Goal: Task Accomplishment & Management: Use online tool/utility

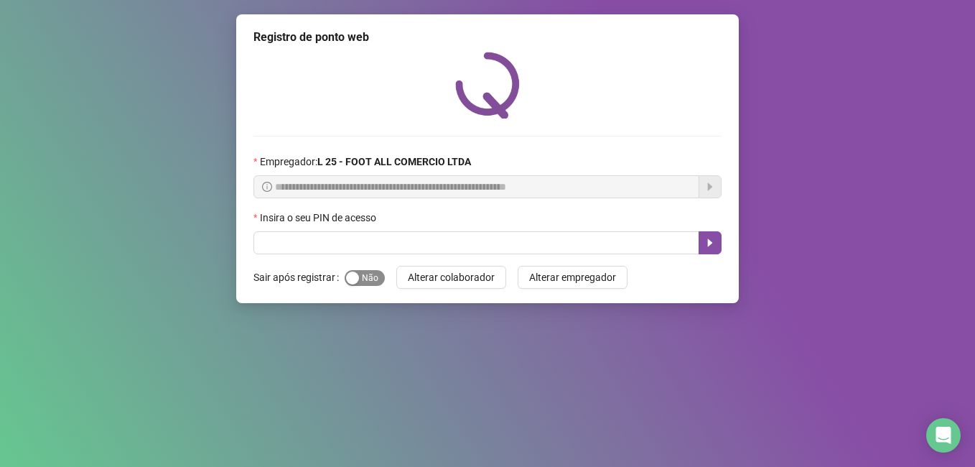
click at [373, 277] on span "Sim Não" at bounding box center [365, 278] width 40 height 16
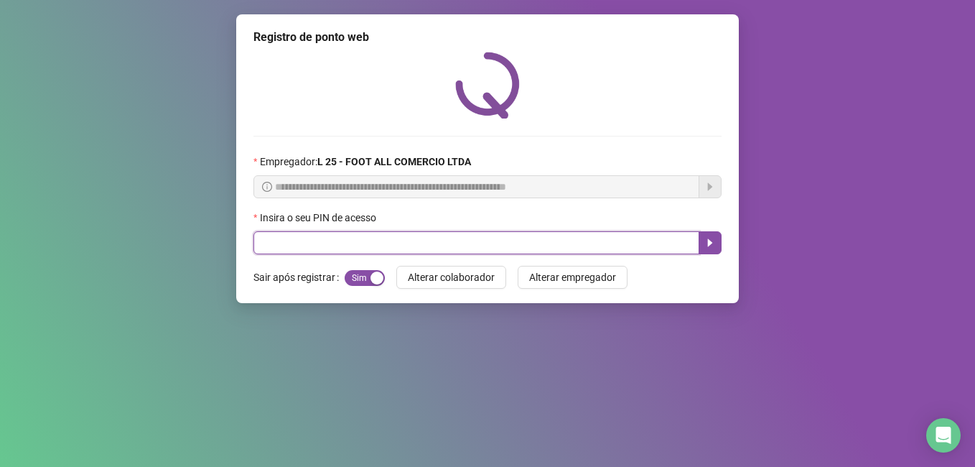
click at [307, 248] on input "text" at bounding box center [476, 242] width 446 height 23
type input "*"
type input "*****"
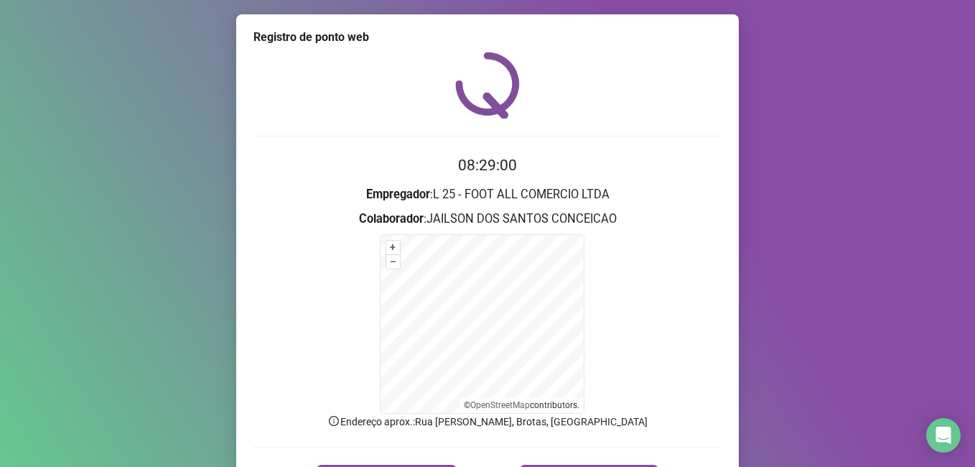
scroll to position [29, 0]
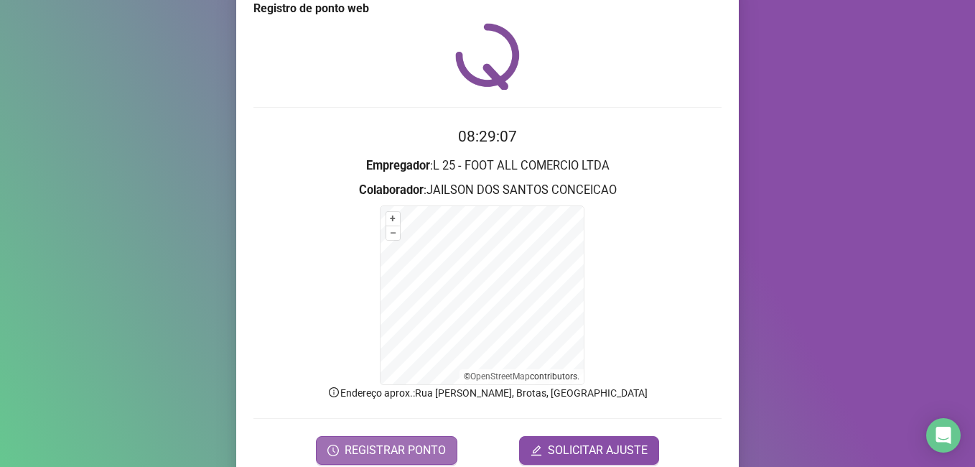
click at [386, 446] on span "REGISTRAR PONTO" at bounding box center [395, 450] width 101 height 17
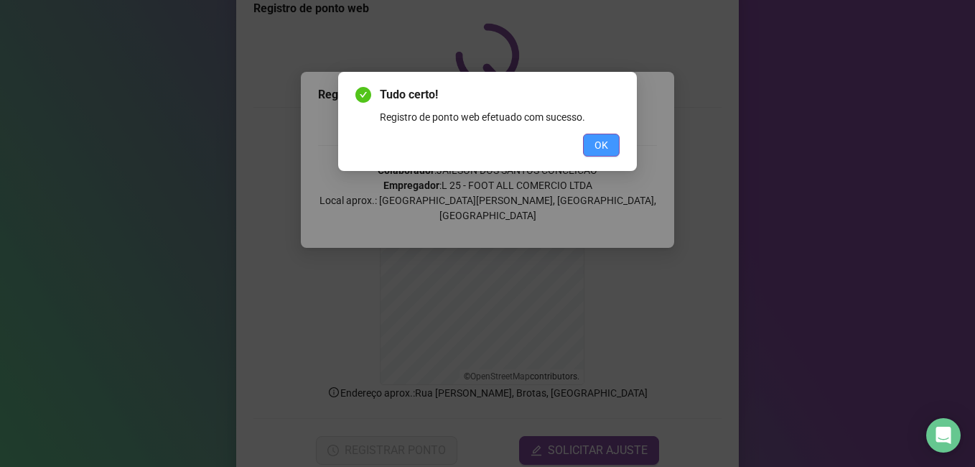
click at [600, 146] on span "OK" at bounding box center [601, 145] width 14 height 16
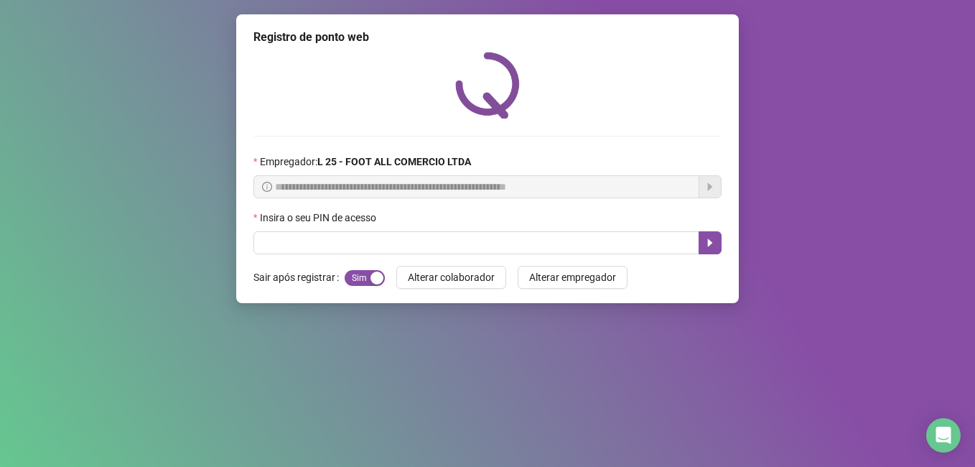
scroll to position [0, 0]
click at [564, 248] on input "text" at bounding box center [476, 242] width 446 height 23
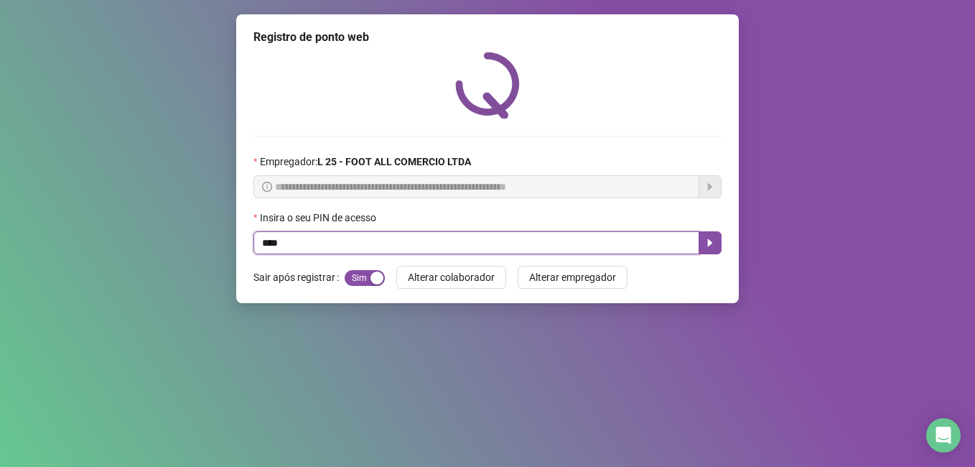
type input "*****"
click at [716, 241] on button "button" at bounding box center [710, 242] width 23 height 23
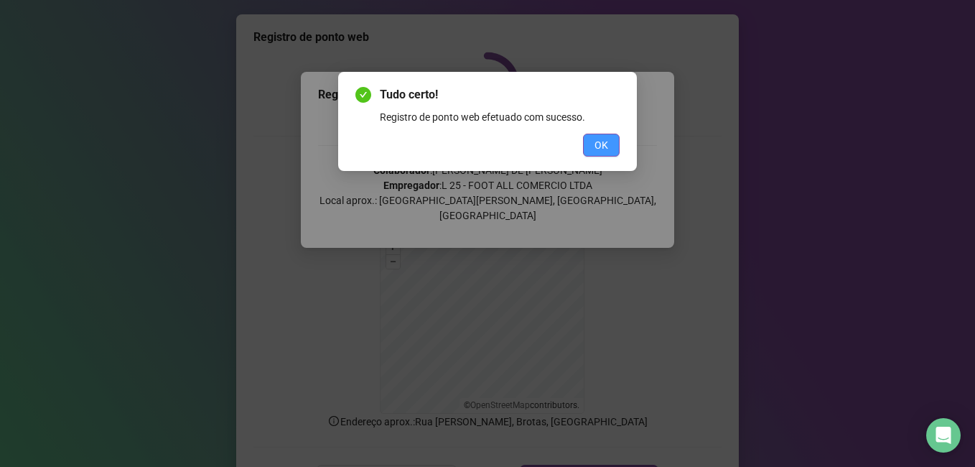
click at [611, 143] on button "OK" at bounding box center [601, 145] width 37 height 23
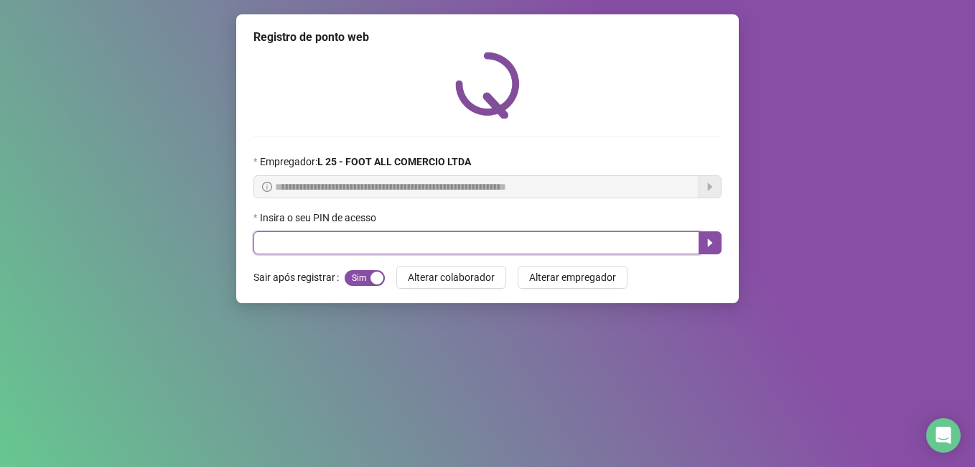
click at [358, 252] on input "text" at bounding box center [476, 242] width 446 height 23
type input "*****"
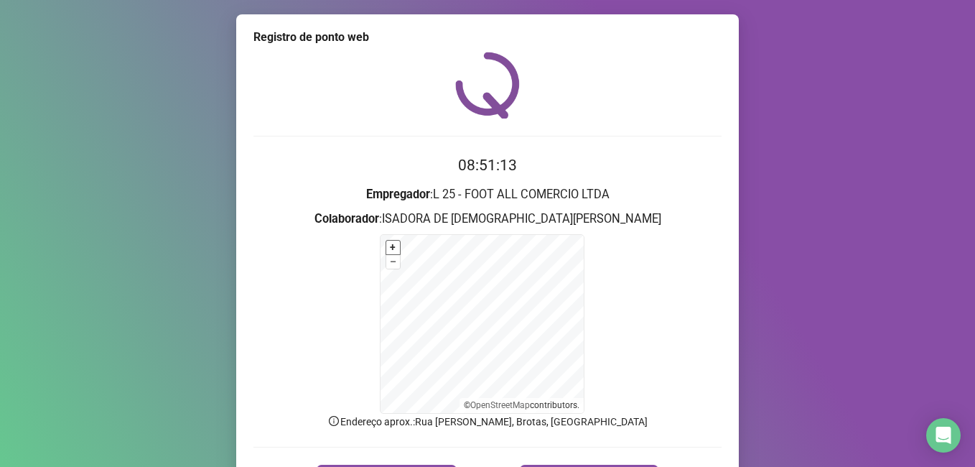
scroll to position [90, 0]
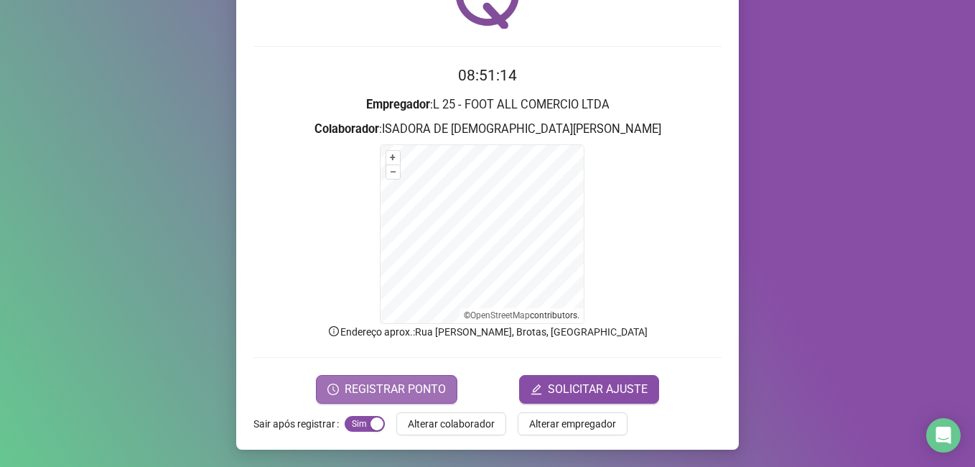
click at [352, 390] on span "REGISTRAR PONTO" at bounding box center [395, 388] width 101 height 17
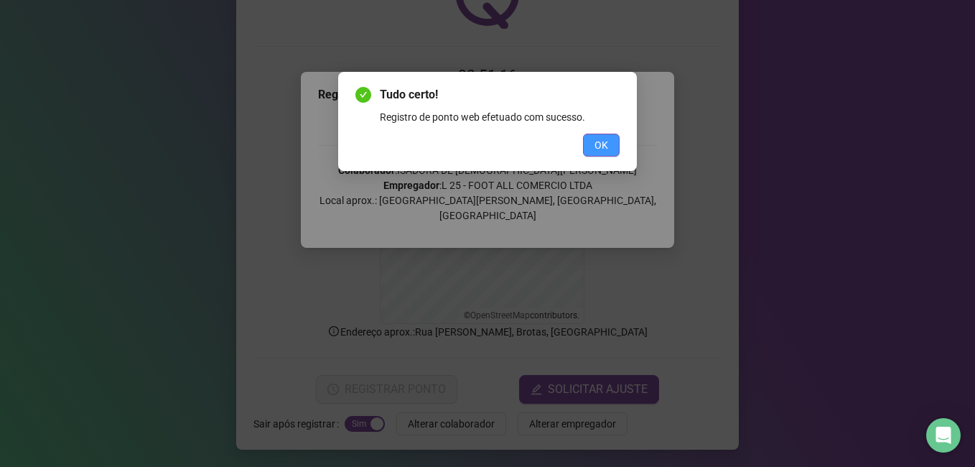
click at [608, 142] on button "OK" at bounding box center [601, 145] width 37 height 23
